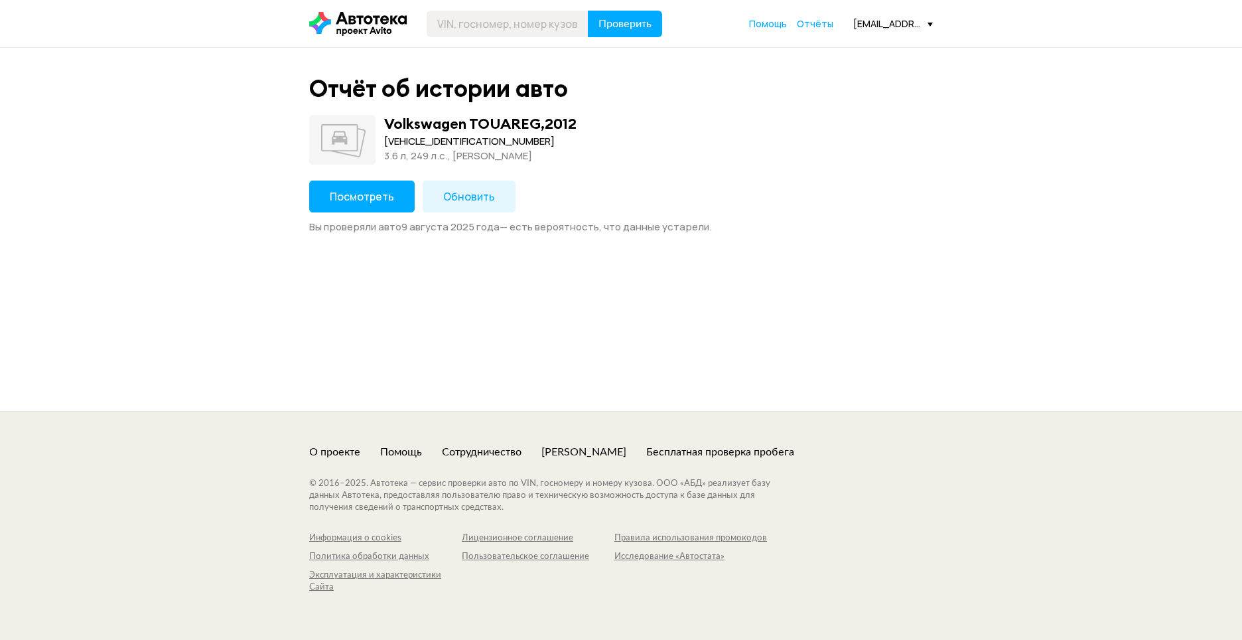
click at [380, 202] on span "Посмотреть" at bounding box center [362, 196] width 64 height 15
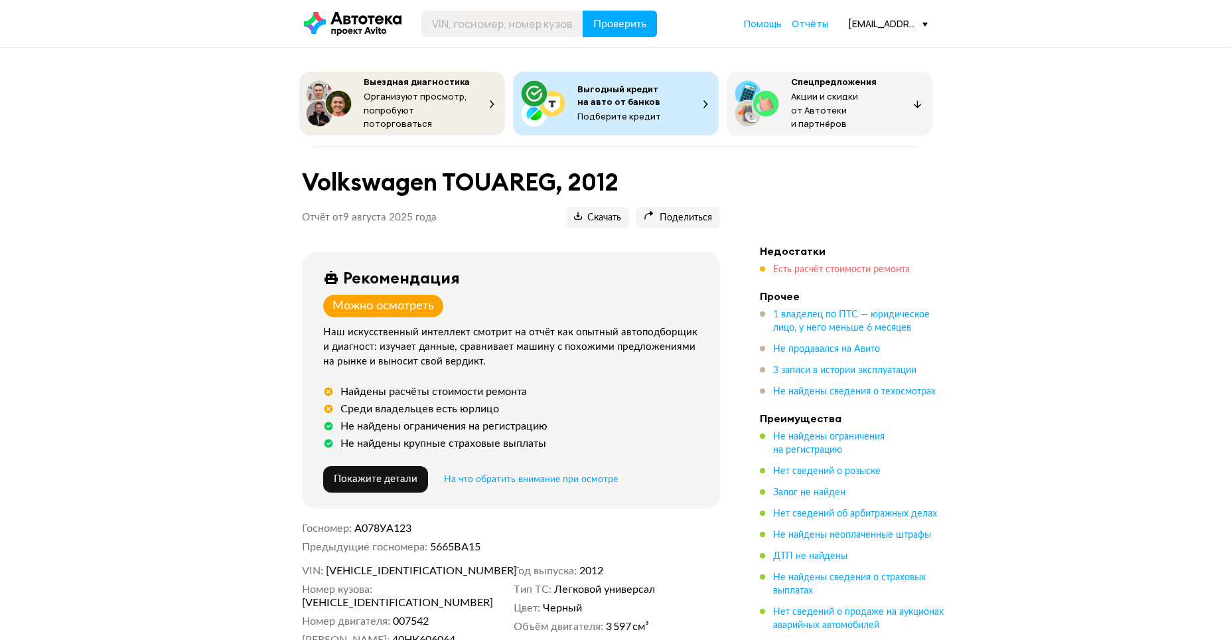
click at [831, 266] on span "Есть расчёт стоимости ремонта" at bounding box center [841, 269] width 137 height 9
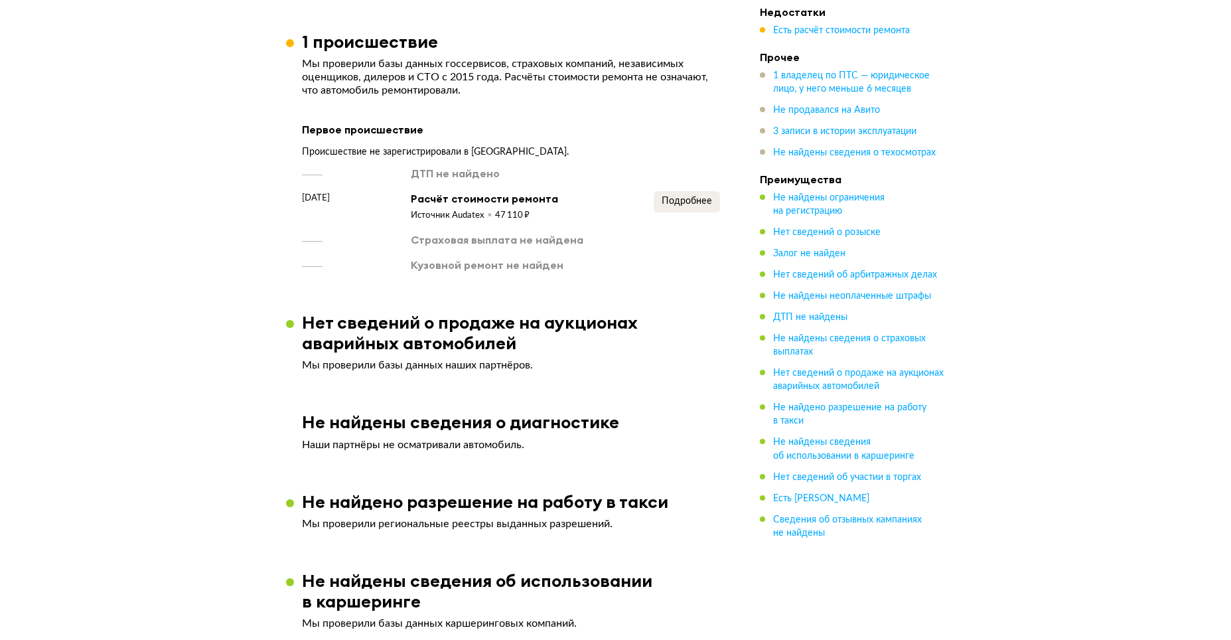
scroll to position [1560, 0]
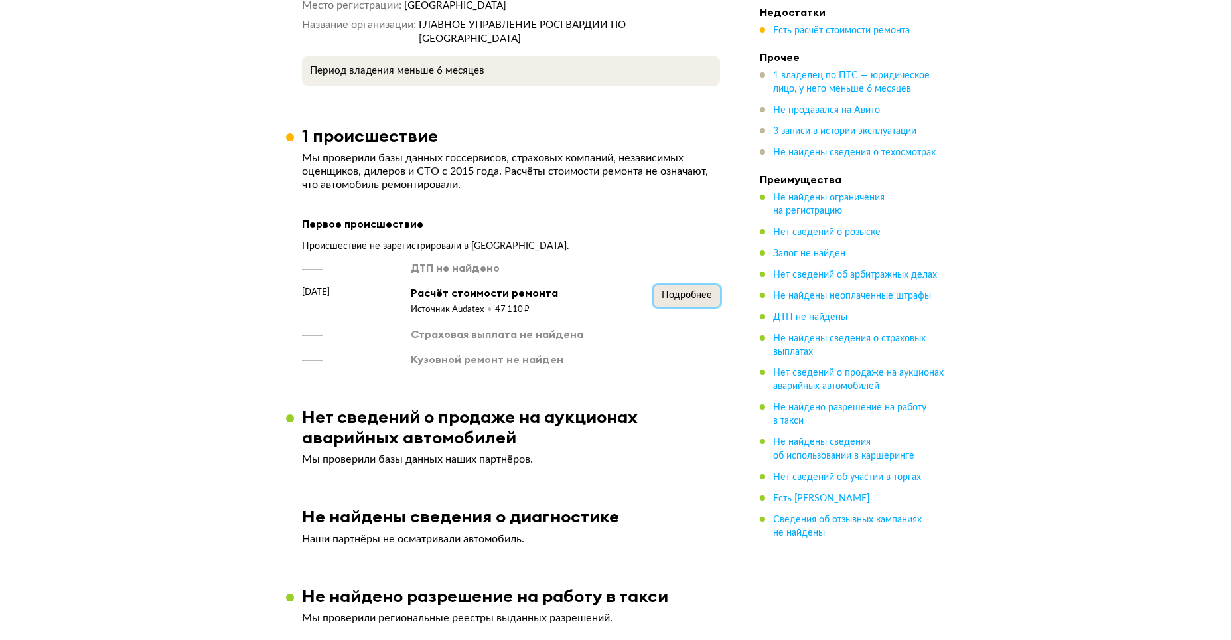
click at [676, 291] on span "Подробнее" at bounding box center [687, 295] width 50 height 9
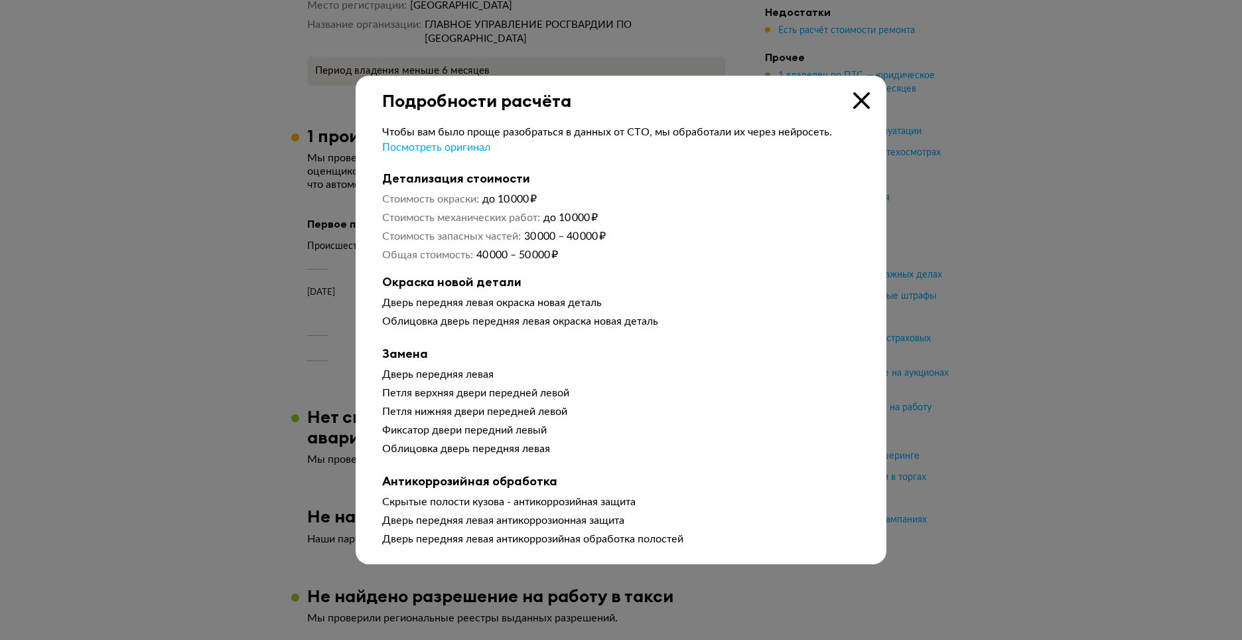
click at [1019, 344] on div at bounding box center [621, 320] width 1242 height 640
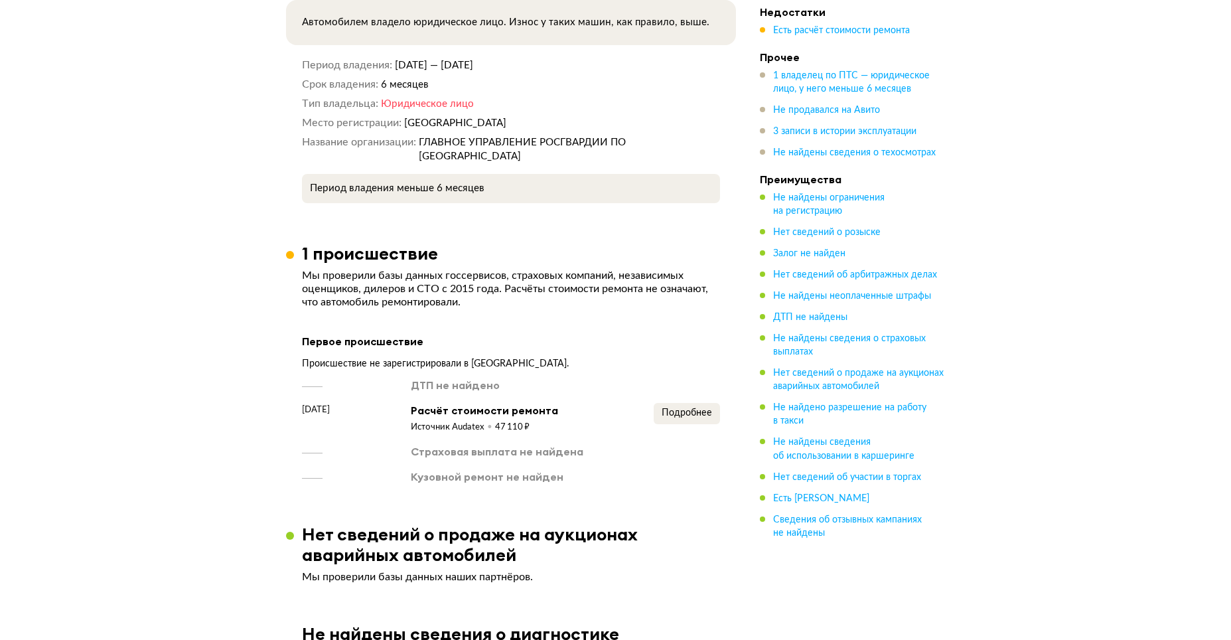
scroll to position [1460, 0]
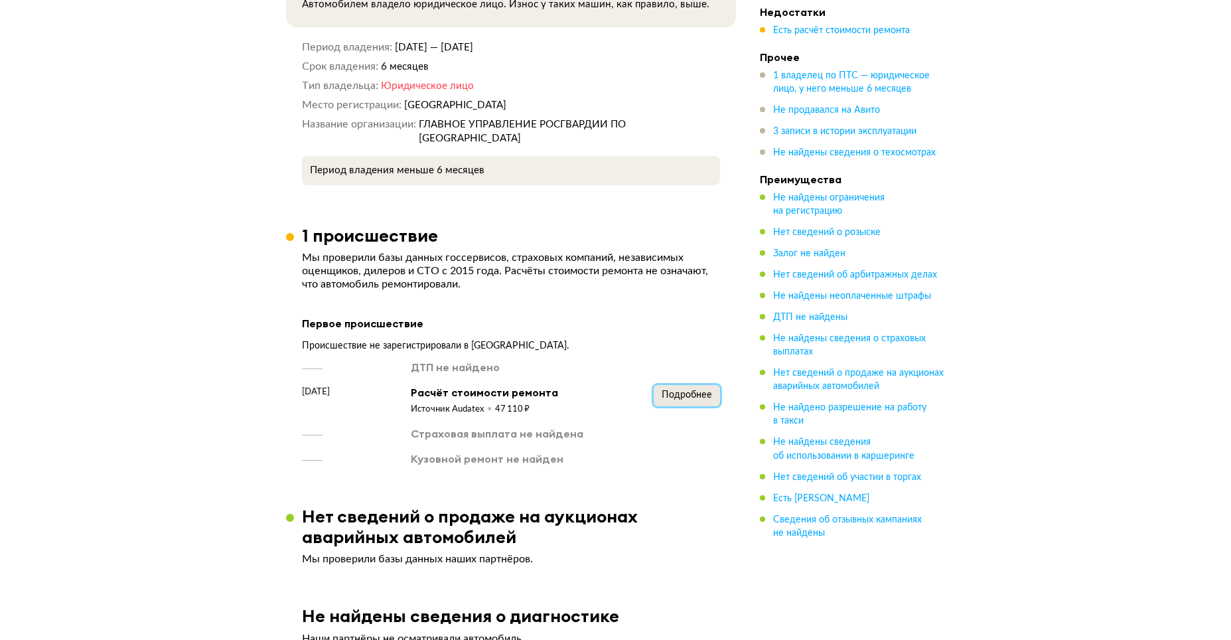
click at [661, 385] on button "Подробнее" at bounding box center [687, 395] width 66 height 21
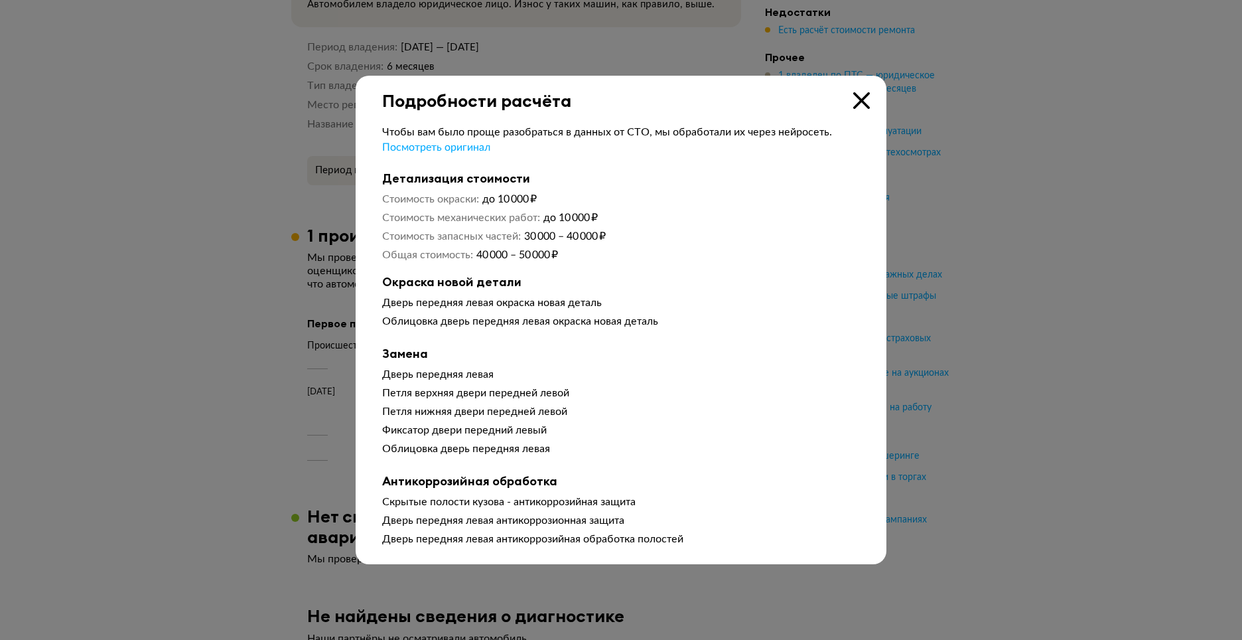
click at [1036, 378] on div at bounding box center [621, 320] width 1242 height 640
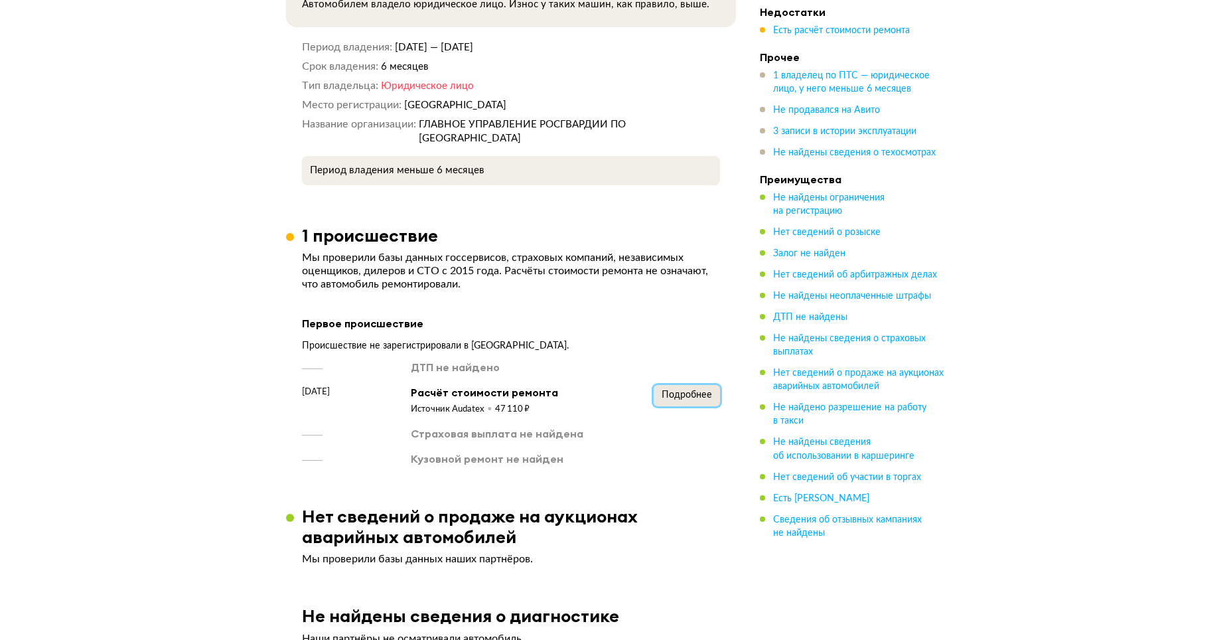
click at [666, 385] on button "Подробнее" at bounding box center [687, 395] width 66 height 21
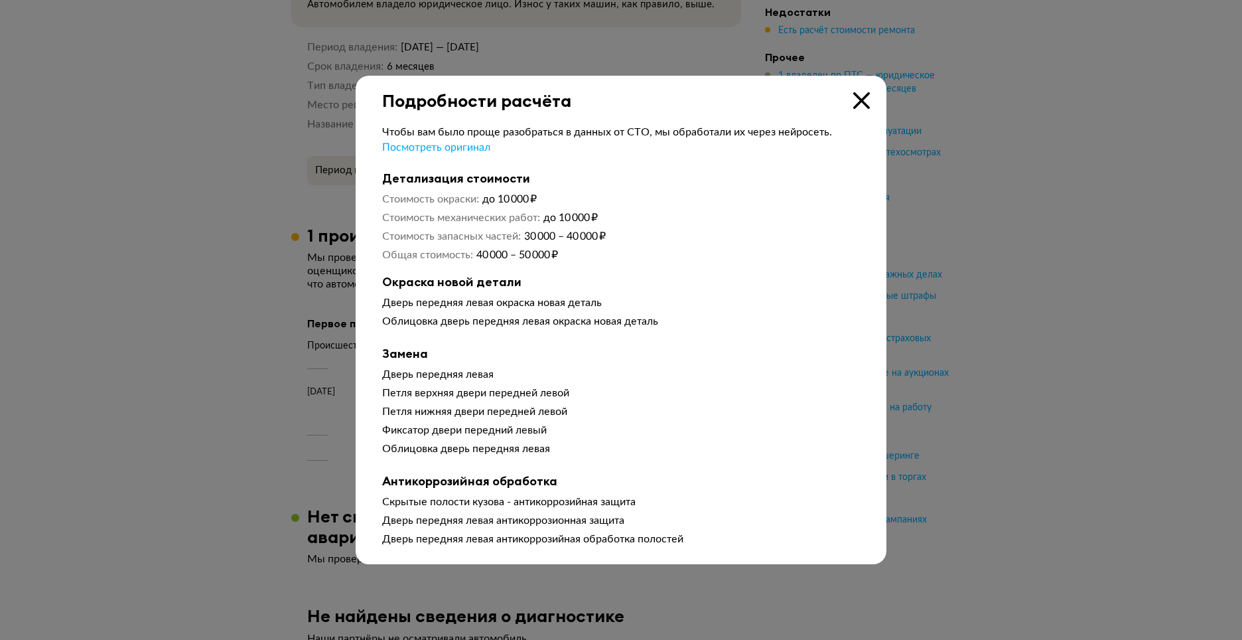
click at [996, 396] on div at bounding box center [621, 320] width 1242 height 640
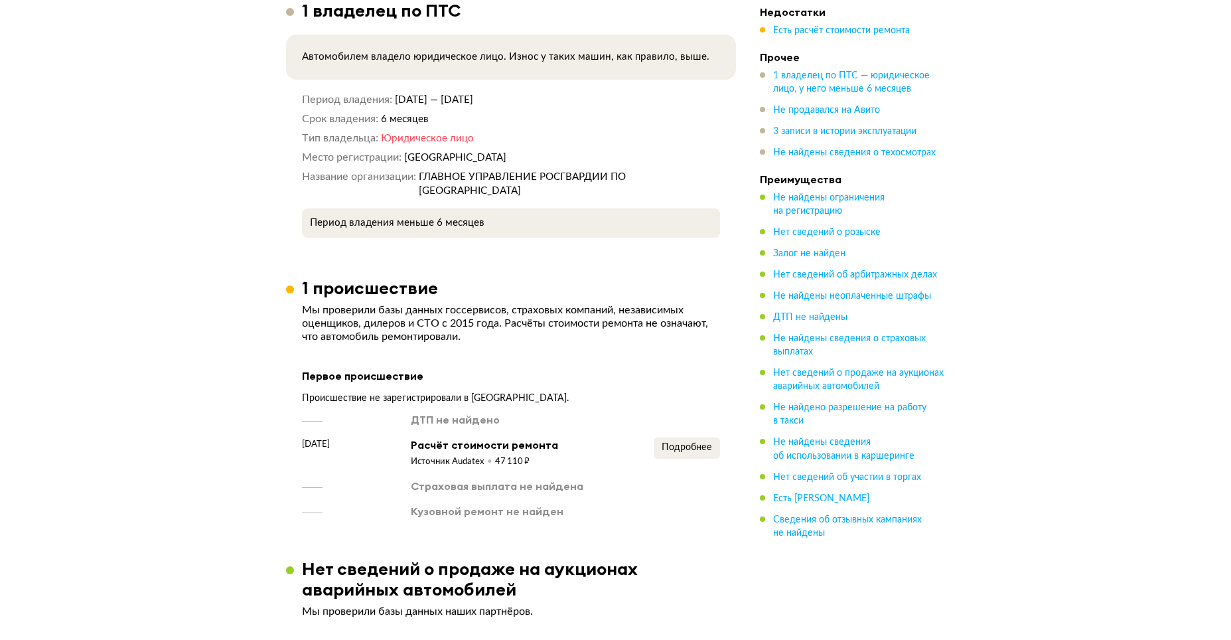
scroll to position [1394, 0]
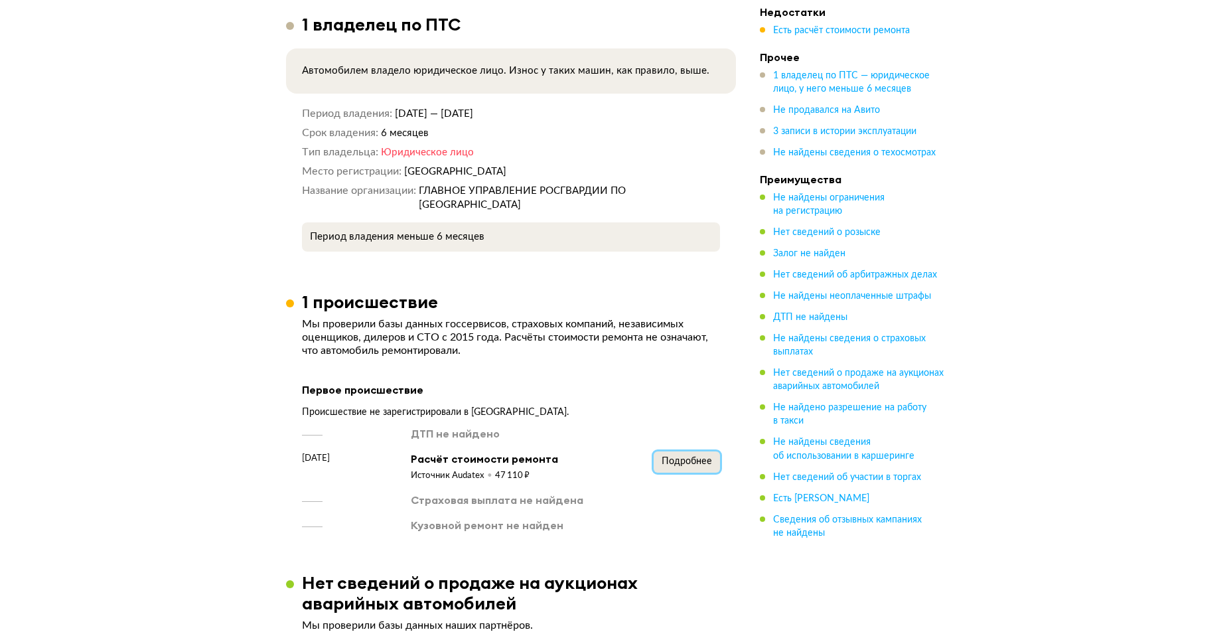
click at [703, 457] on span "Подробнее" at bounding box center [687, 461] width 50 height 9
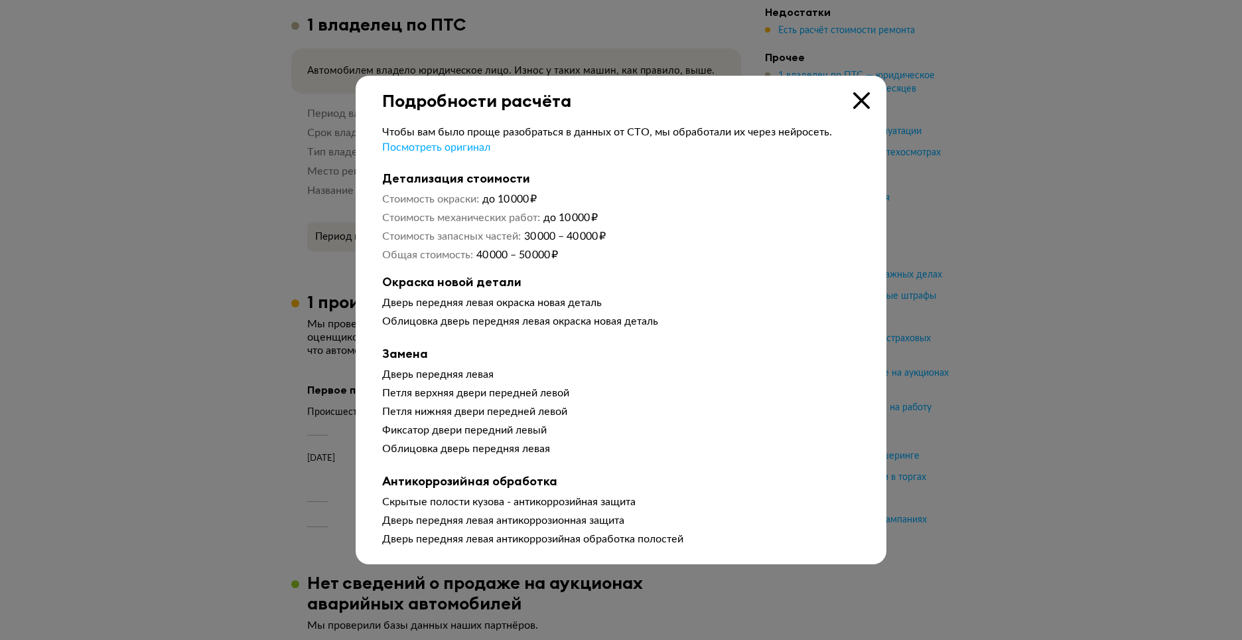
click at [865, 99] on icon at bounding box center [862, 100] width 17 height 17
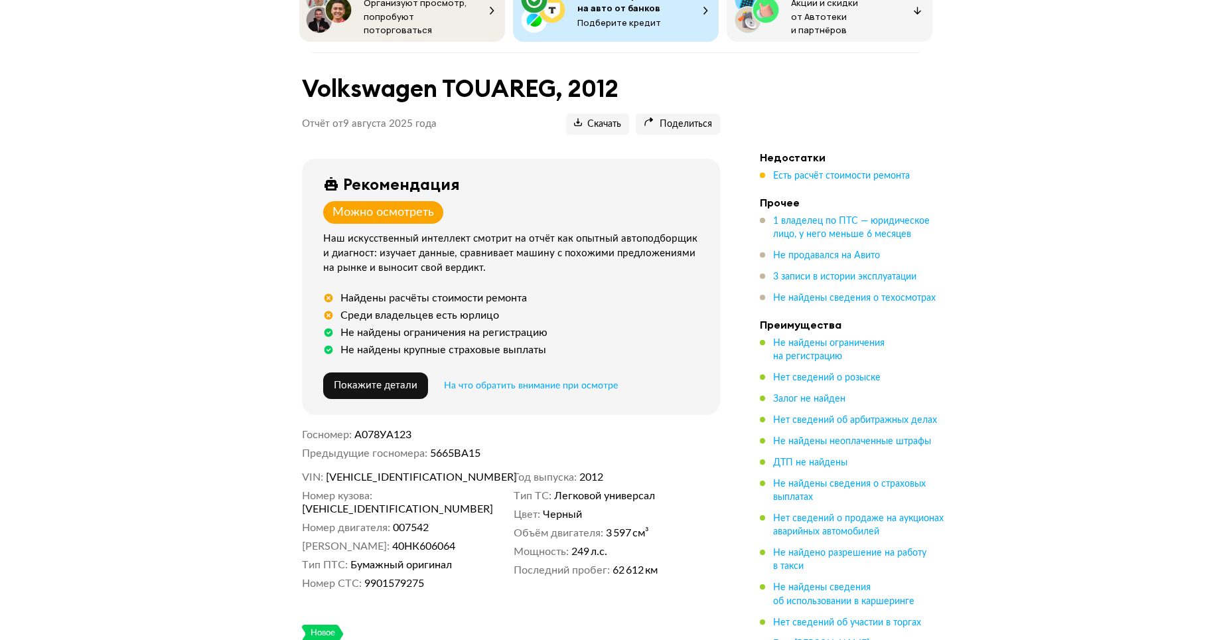
scroll to position [0, 0]
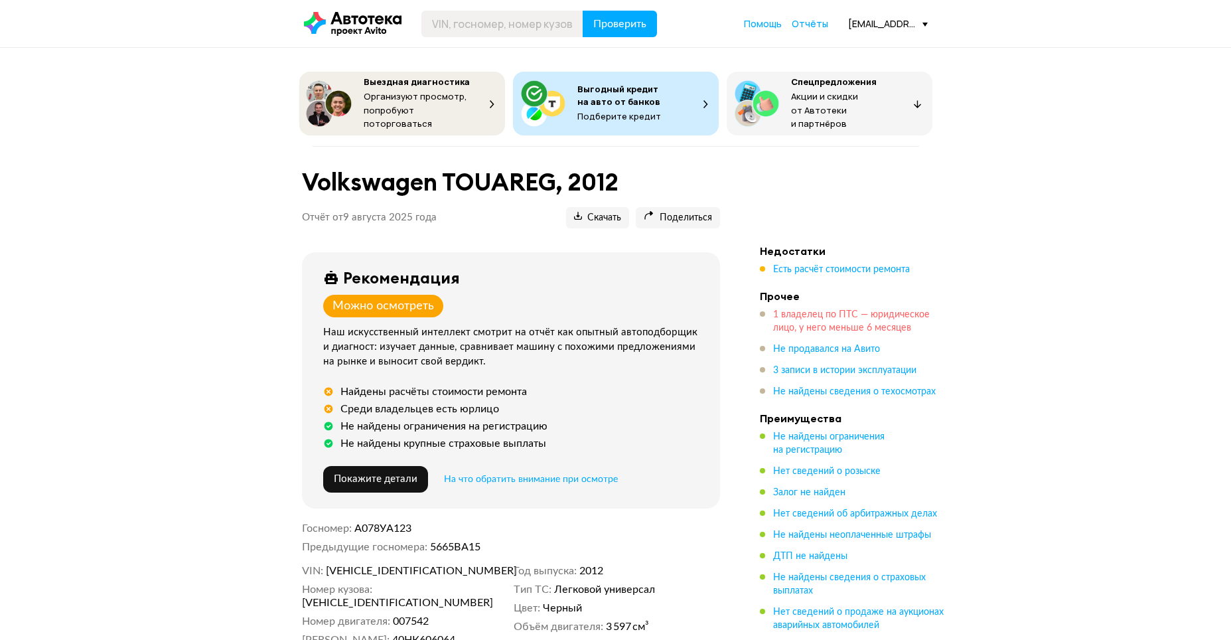
click at [877, 323] on span "1 владелец по ПТС — юридическое лицо, у него меньше 6 месяцев" at bounding box center [851, 321] width 157 height 23
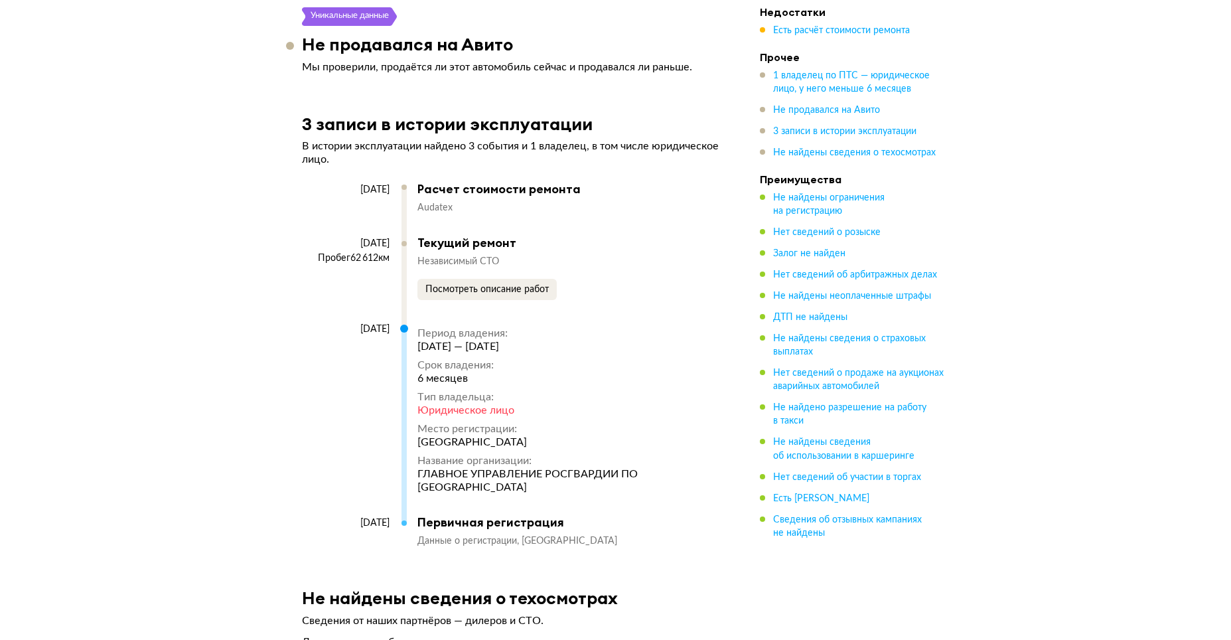
scroll to position [2456, 0]
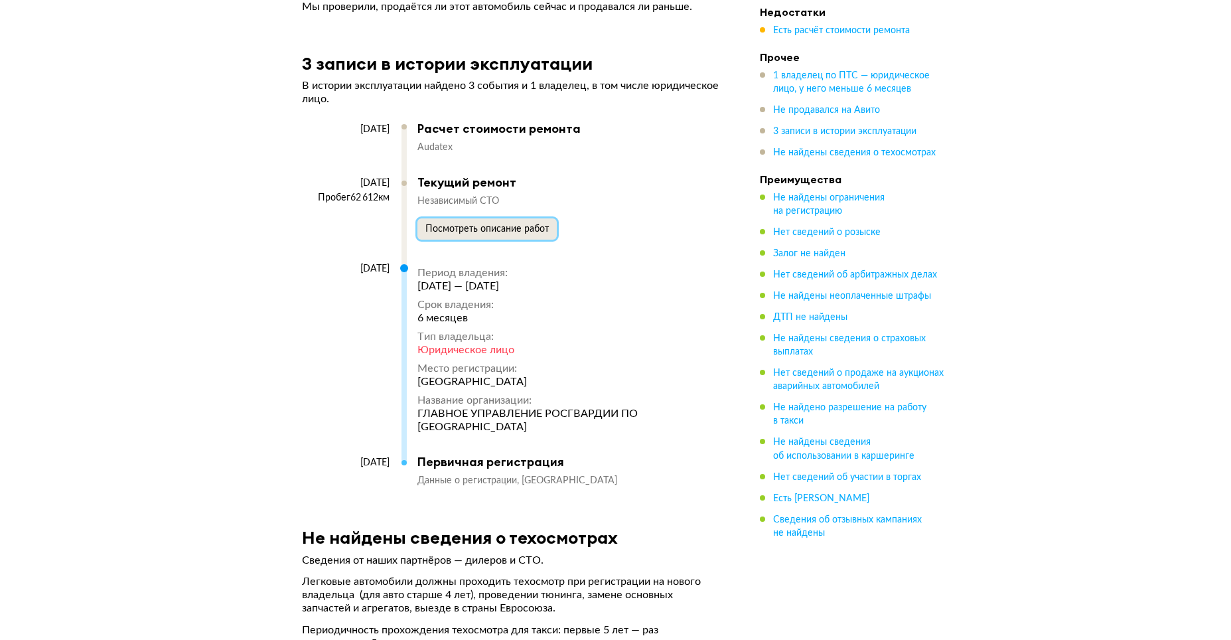
click at [483, 224] on span "Посмотреть описание работ" at bounding box center [486, 228] width 123 height 9
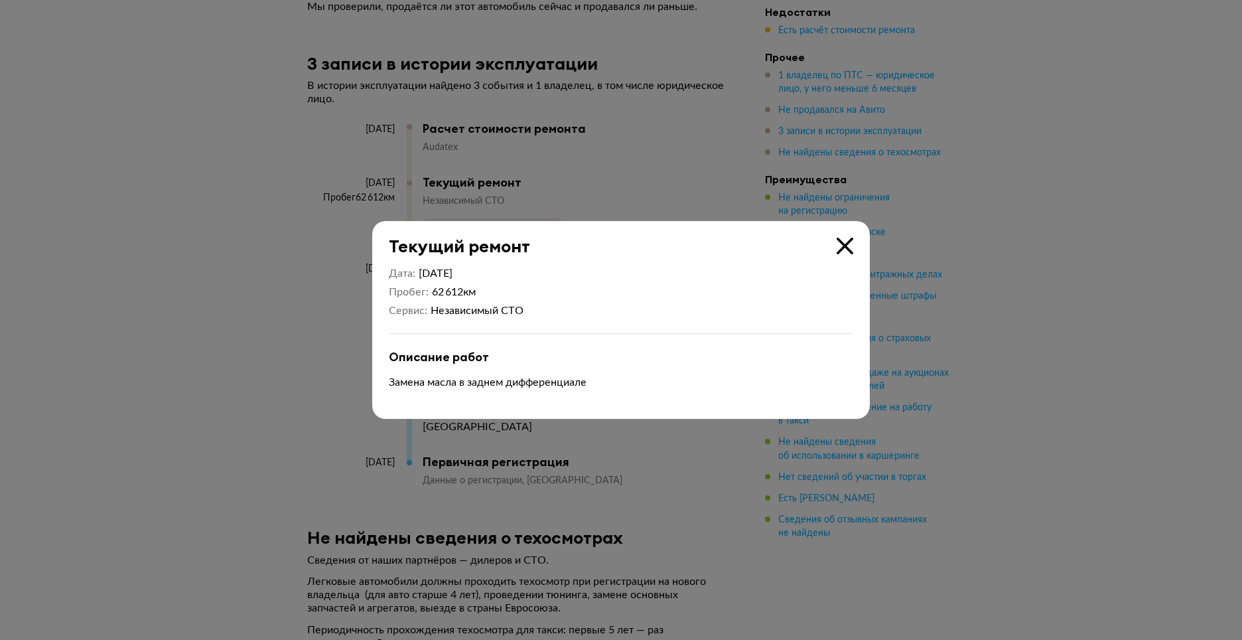
click at [688, 160] on div at bounding box center [621, 320] width 1242 height 640
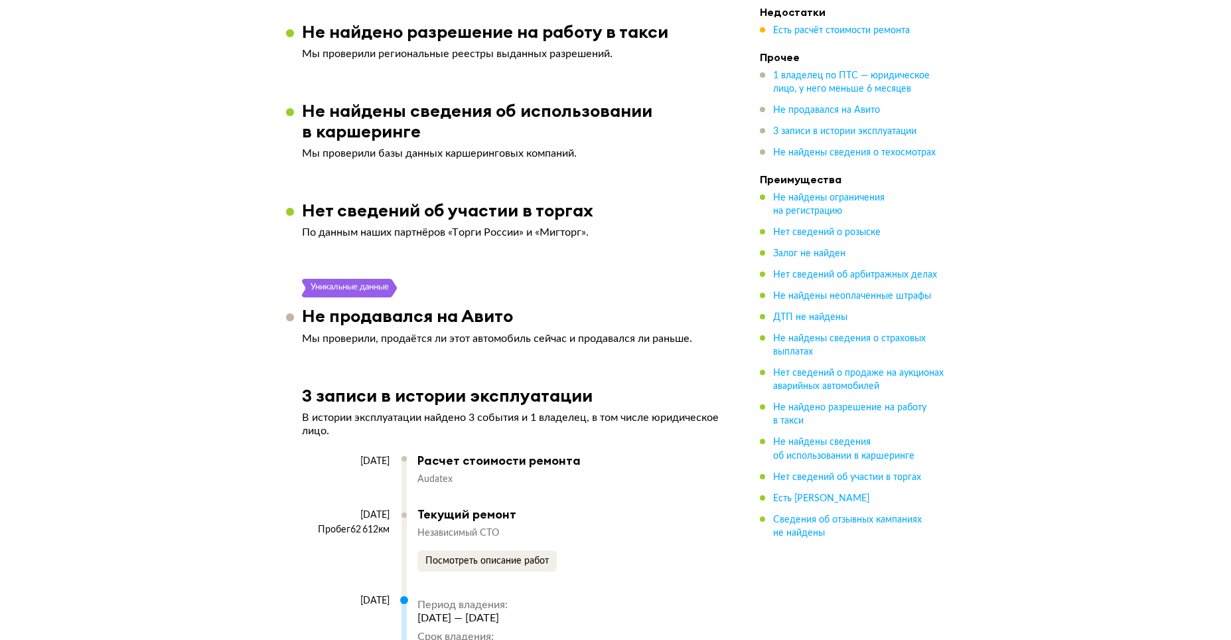
scroll to position [1925, 0]
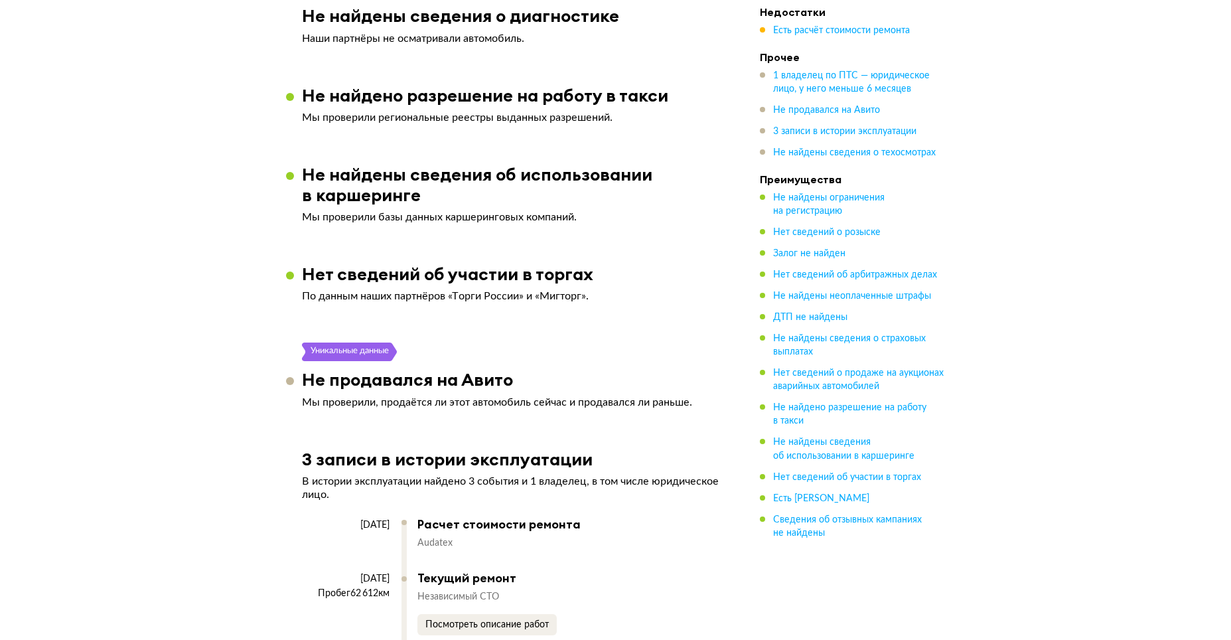
drag, startPoint x: 527, startPoint y: 467, endPoint x: 520, endPoint y: 461, distance: 9.9
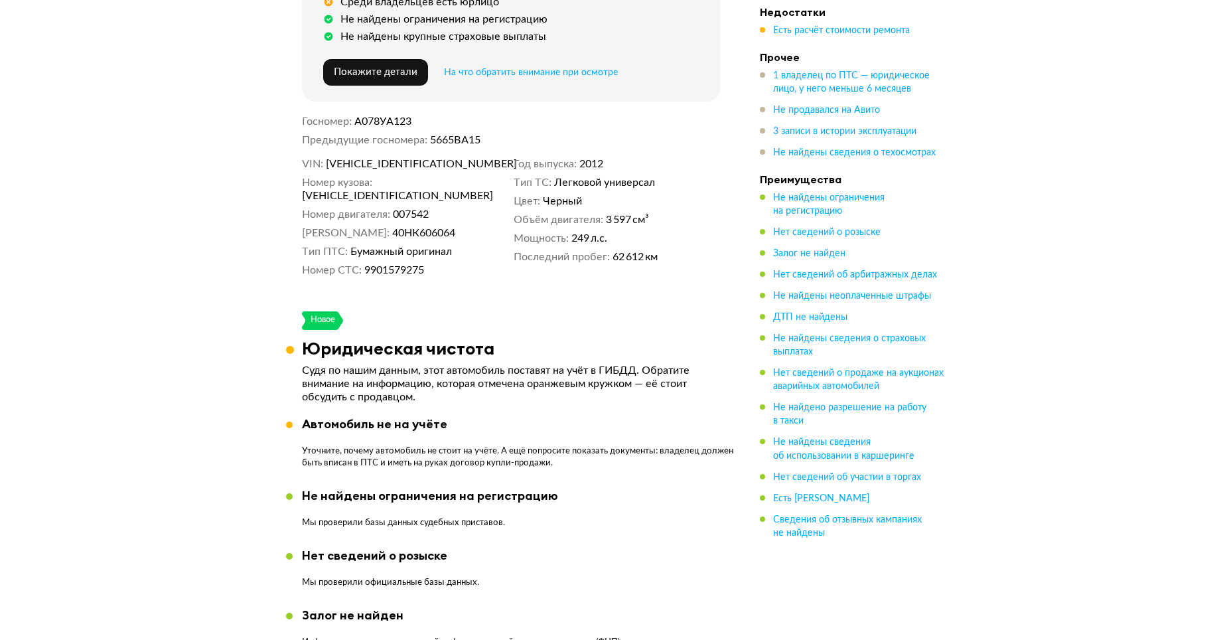
scroll to position [0, 0]
